Goal: Information Seeking & Learning: Check status

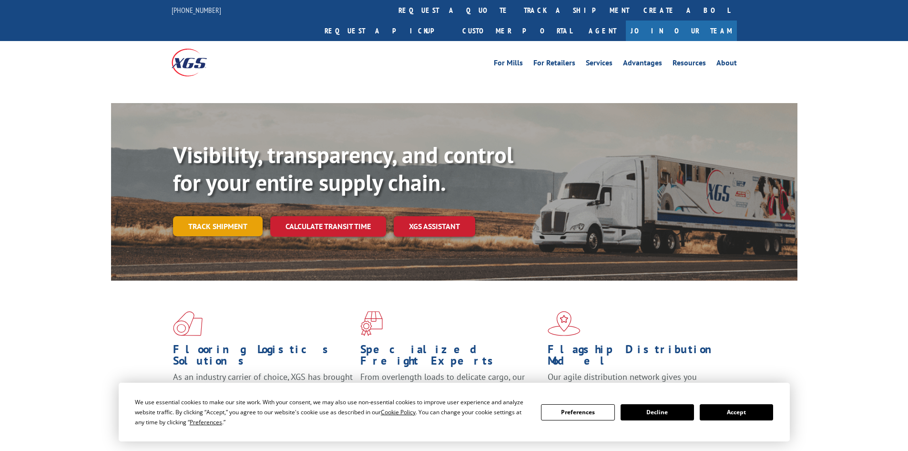
click at [216, 216] on link "Track shipment" at bounding box center [218, 226] width 90 height 20
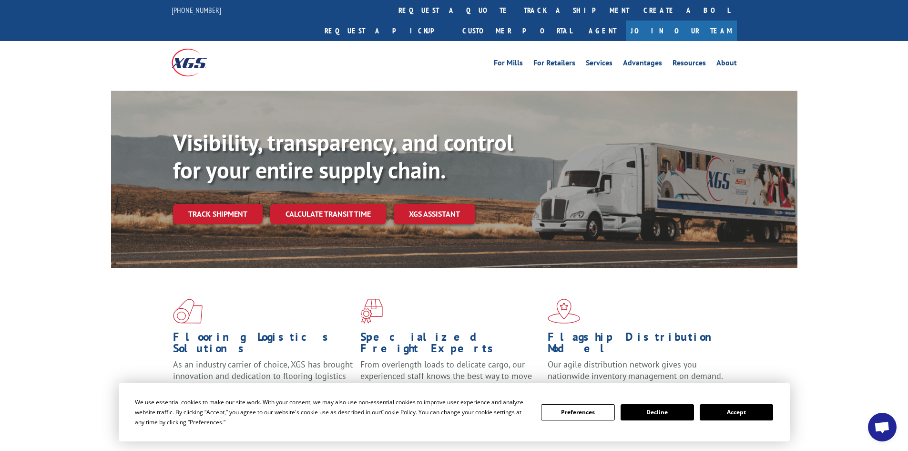
drag, startPoint x: 735, startPoint y: 410, endPoint x: 715, endPoint y: 391, distance: 27.0
click at [735, 410] on button "Accept" at bounding box center [736, 412] width 73 height 16
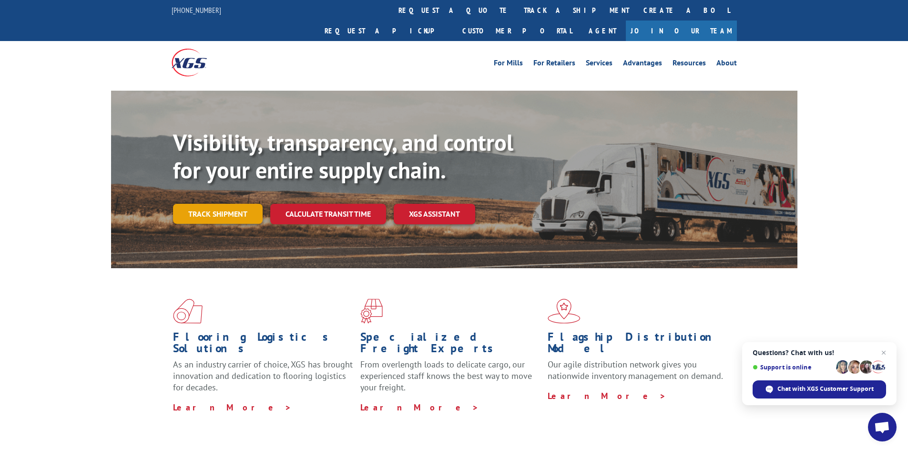
click at [216, 204] on link "Track shipment" at bounding box center [218, 214] width 90 height 20
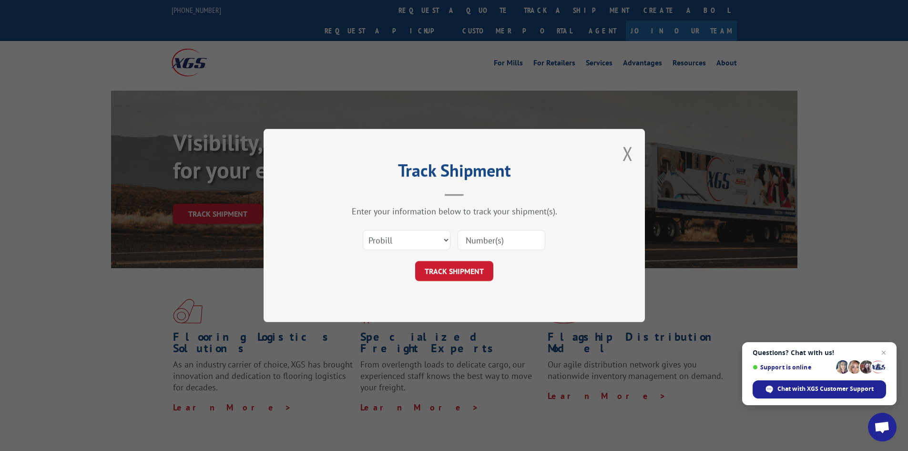
click at [514, 236] on input at bounding box center [502, 240] width 88 height 20
paste input "5618780"
type input "5618780"
click at [458, 265] on button "TRACK SHIPMENT" at bounding box center [454, 271] width 78 height 20
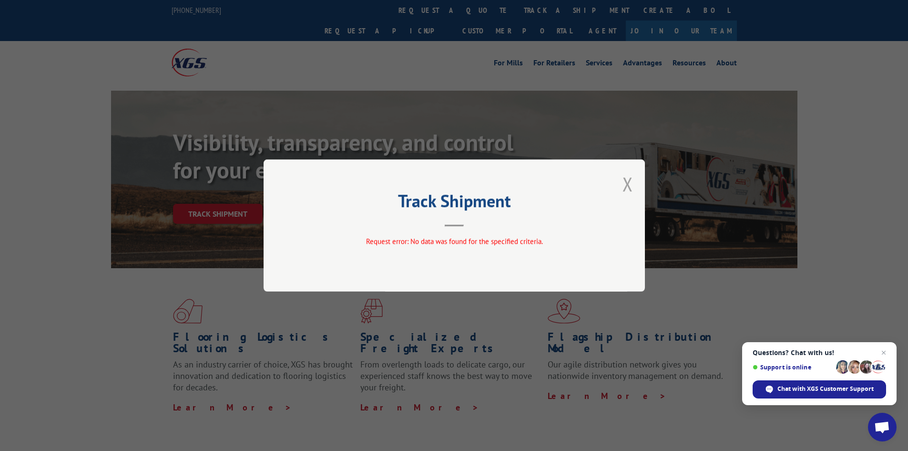
click at [628, 185] on button "Close modal" at bounding box center [628, 183] width 10 height 25
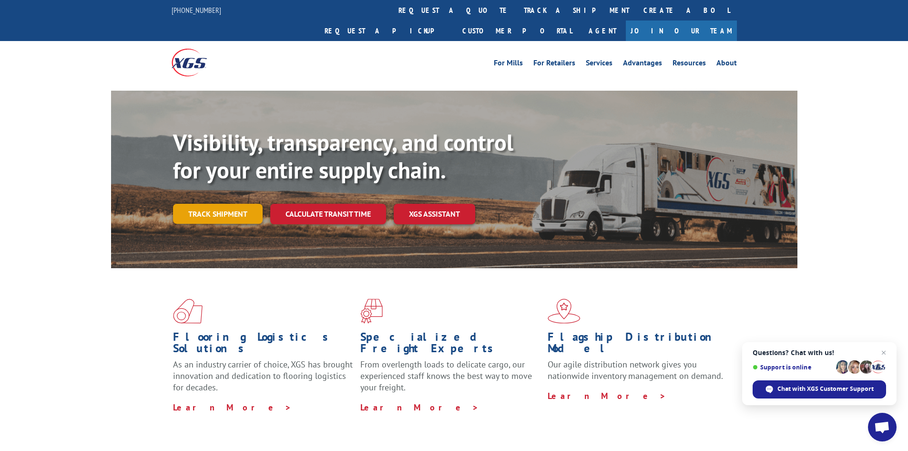
click at [207, 204] on link "Track shipment" at bounding box center [218, 214] width 90 height 20
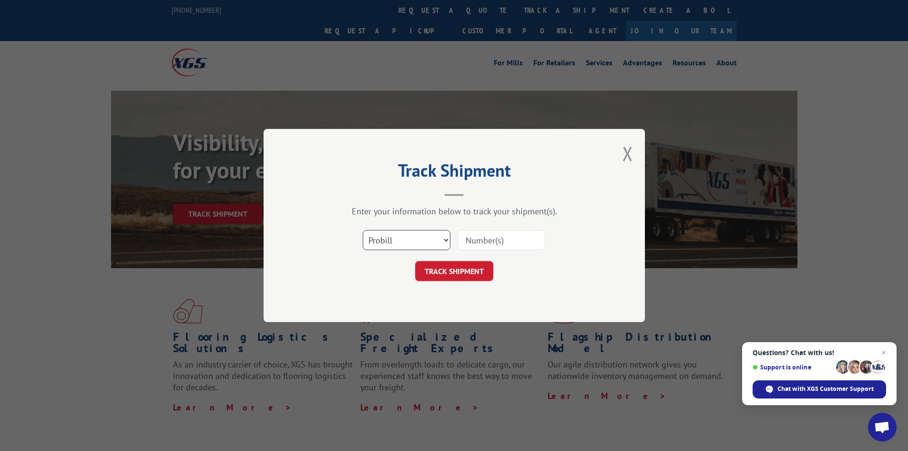
drag, startPoint x: 390, startPoint y: 234, endPoint x: 391, endPoint y: 242, distance: 8.3
click at [390, 234] on select "Select category... Probill BOL PO" at bounding box center [407, 240] width 88 height 20
select select "bol"
click at [363, 230] on select "Select category... Probill BOL PO" at bounding box center [407, 240] width 88 height 20
click at [481, 241] on input at bounding box center [502, 240] width 88 height 20
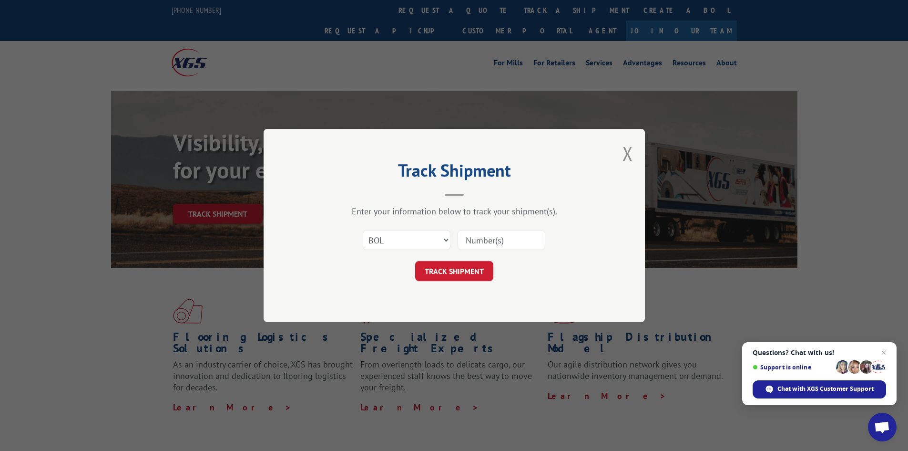
paste input "5618780"
type input "5618780"
click at [451, 274] on button "TRACK SHIPMENT" at bounding box center [454, 271] width 78 height 20
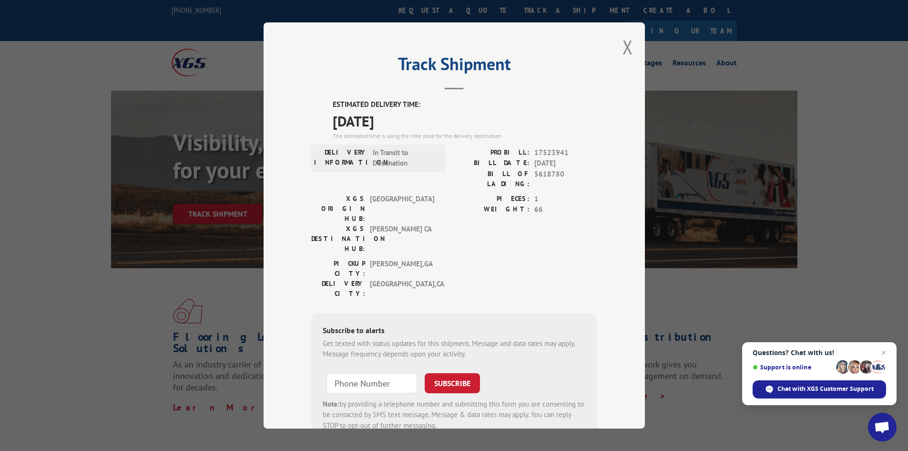
drag, startPoint x: 627, startPoint y: 49, endPoint x: 496, endPoint y: 0, distance: 139.4
click at [617, 47] on div "Track Shipment ESTIMATED DELIVERY TIME: [DATE] The estimated time is using the …" at bounding box center [454, 225] width 381 height 406
click at [623, 46] on button "Close modal" at bounding box center [628, 46] width 10 height 25
